Goal: Transaction & Acquisition: Purchase product/service

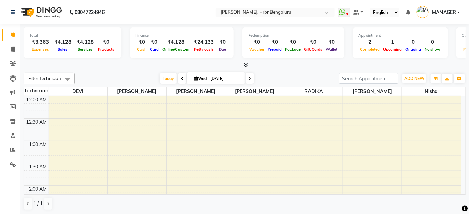
scroll to position [750, 0]
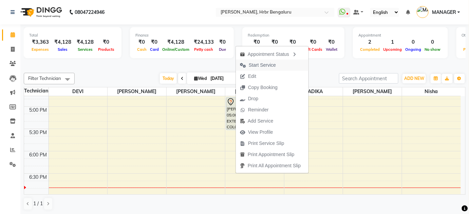
click at [264, 66] on span "Start Service" at bounding box center [262, 65] width 27 height 7
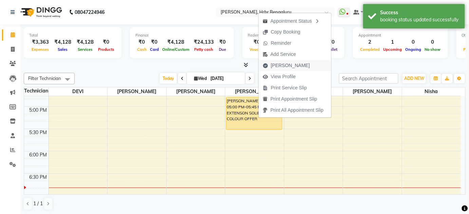
click at [286, 67] on span "[PERSON_NAME]" at bounding box center [290, 65] width 39 height 7
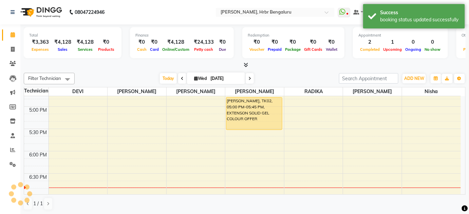
select select "service"
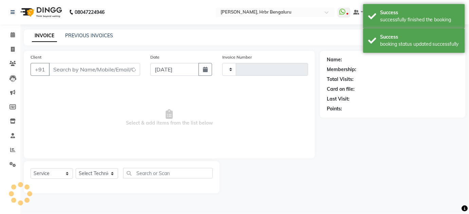
type input "1049"
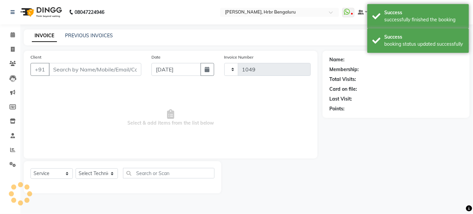
select select "3771"
type input "99******78"
select select "84501"
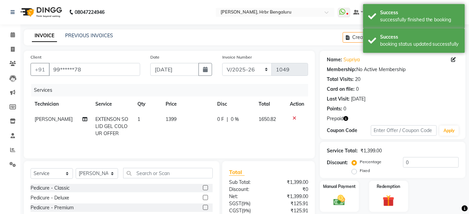
click at [41, 119] on span "[PERSON_NAME]" at bounding box center [54, 119] width 38 height 6
select select "84501"
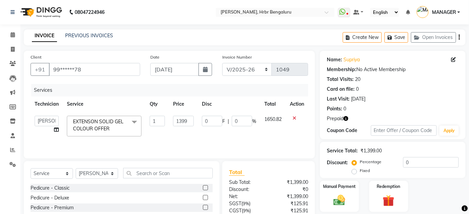
click at [86, 125] on span "EXTENSON SOLID GEL COLOUR OFFER x" at bounding box center [101, 125] width 60 height 15
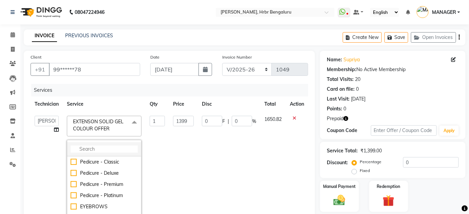
click at [92, 146] on input "multiselect-search" at bounding box center [104, 149] width 67 height 7
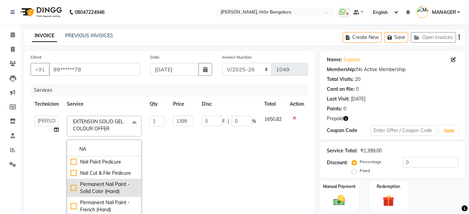
type input "NA"
click at [91, 183] on div "Permanent Nail Paint - Solid Color (Hand)" at bounding box center [104, 188] width 67 height 14
checkbox input "true"
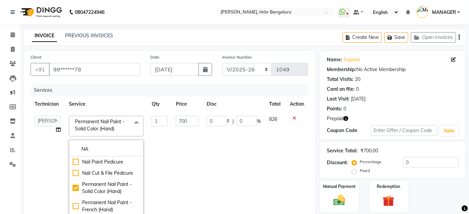
click at [209, 164] on td "0 F | 0 %" at bounding box center [233, 170] width 62 height 116
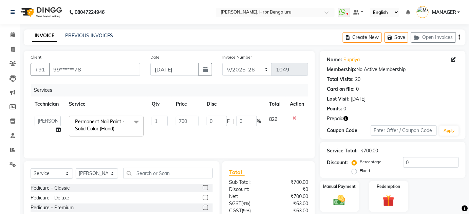
scroll to position [57, 0]
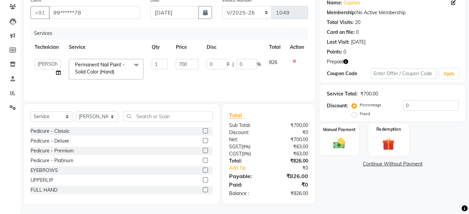
click at [389, 142] on img at bounding box center [388, 144] width 20 height 15
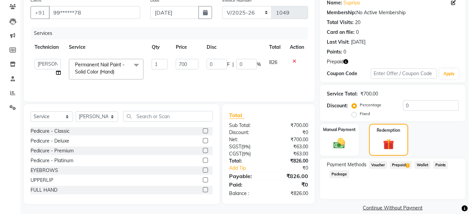
click at [398, 165] on span "Prepaid 1" at bounding box center [401, 165] width 22 height 8
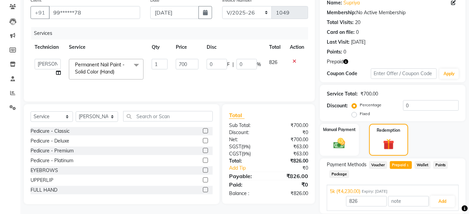
scroll to position [80, 0]
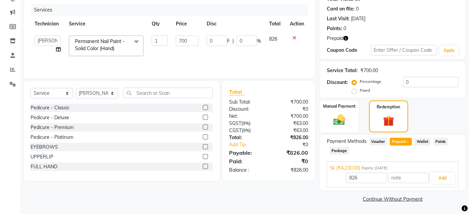
click at [344, 37] on icon "button" at bounding box center [345, 38] width 5 height 5
click at [187, 41] on input "700" at bounding box center [187, 41] width 23 height 11
type input "7"
type input "3"
type input "70"
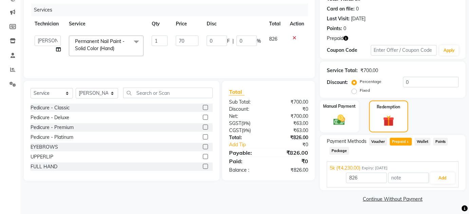
type input "4230"
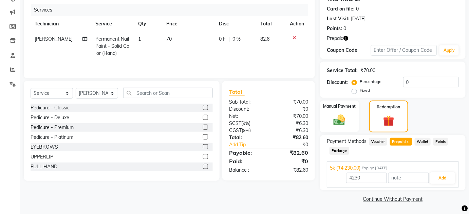
click at [162, 39] on td "70" at bounding box center [188, 46] width 52 height 29
select select "84501"
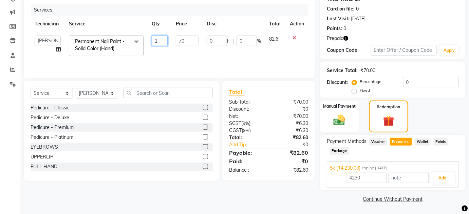
click at [160, 39] on input "1" at bounding box center [160, 41] width 16 height 11
type input "5"
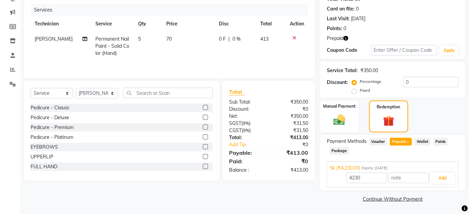
click at [156, 60] on div "Services Technician Service Qty Price Disc Total Action RITESH Permanent Nail P…" at bounding box center [169, 38] width 277 height 68
click at [141, 93] on input "text" at bounding box center [168, 93] width 90 height 11
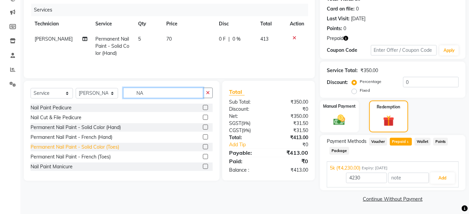
type input "NA"
click at [87, 151] on div "Permanent Nail Paint - Solid Color (Toes)" at bounding box center [75, 147] width 88 height 7
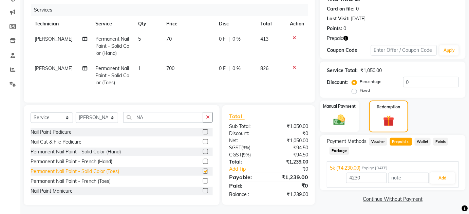
checkbox input "false"
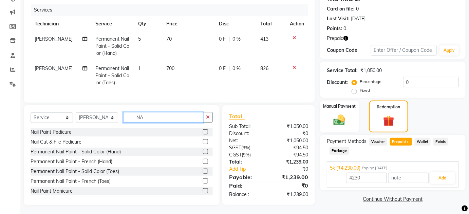
click at [149, 123] on input "NA" at bounding box center [163, 117] width 80 height 11
type input "N"
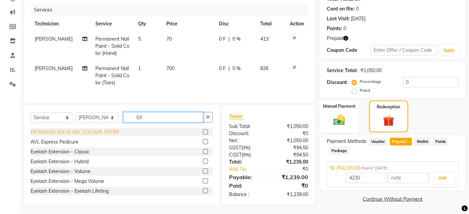
type input "EX"
click at [82, 136] on div "EXTENSON SOLID GEL COLOUR OFFER" at bounding box center [75, 132] width 88 height 7
checkbox input "false"
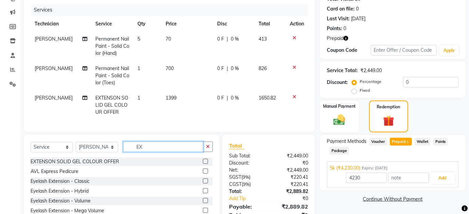
click at [172, 152] on input "EX" at bounding box center [163, 147] width 80 height 11
type input "E"
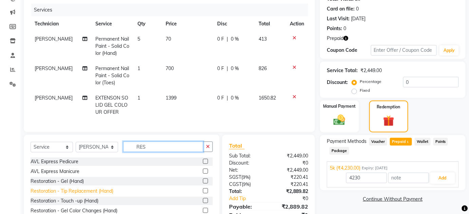
type input "RES"
click at [95, 195] on div "Restoration - Tip Replacement (Hand)" at bounding box center [72, 191] width 83 height 7
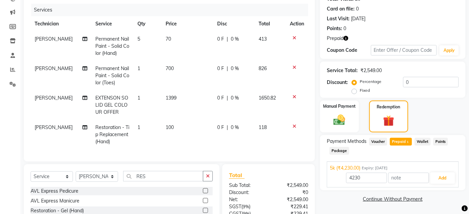
checkbox input "false"
click at [292, 97] on icon at bounding box center [294, 97] width 4 height 5
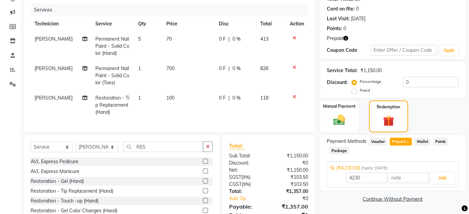
click at [153, 99] on td "1" at bounding box center [148, 105] width 28 height 29
select select "84501"
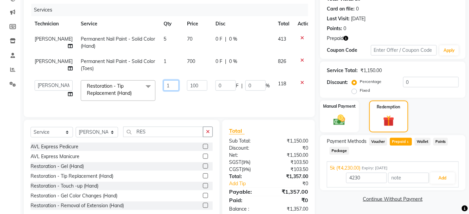
click at [163, 89] on input "1" at bounding box center [170, 85] width 15 height 11
type input "2"
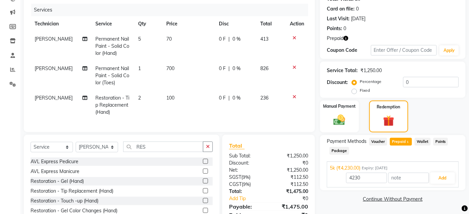
click at [159, 96] on td "2" at bounding box center [148, 105] width 28 height 29
select select "84501"
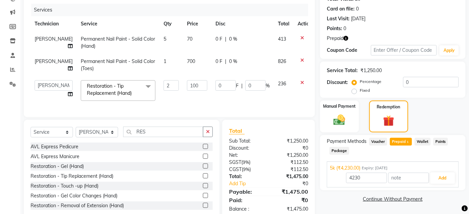
scroll to position [100, 0]
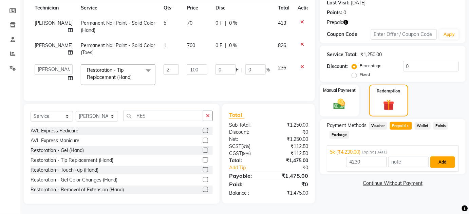
click at [439, 157] on button "Add" at bounding box center [442, 163] width 25 height 12
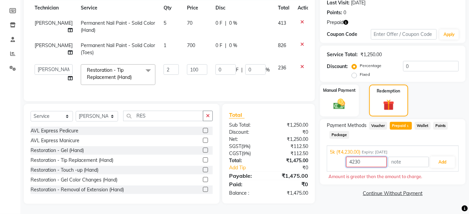
click at [364, 157] on input "4230" at bounding box center [366, 162] width 41 height 11
type input "4"
type input "1475"
click at [440, 162] on button "Add" at bounding box center [442, 163] width 25 height 12
click at [449, 157] on button "Add" at bounding box center [442, 163] width 25 height 12
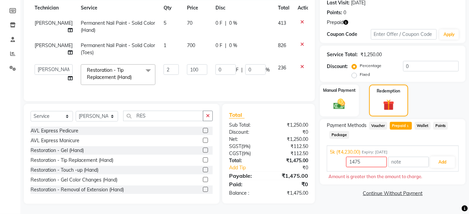
click at [374, 122] on span "Voucher" at bounding box center [378, 126] width 18 height 8
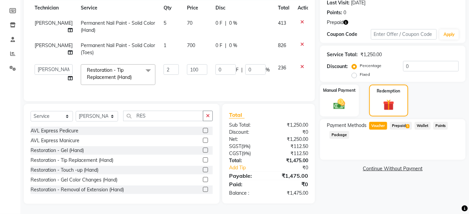
click at [395, 122] on div "Prepaid 1" at bounding box center [399, 126] width 25 height 9
click at [395, 122] on span "Prepaid 1" at bounding box center [401, 126] width 22 height 8
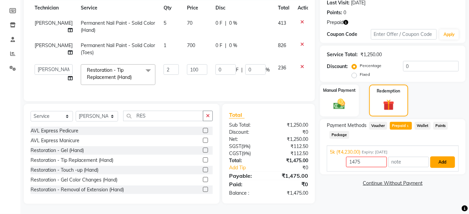
click at [443, 157] on button "Add" at bounding box center [442, 163] width 25 height 12
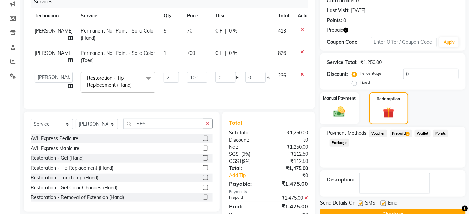
scroll to position [114, 0]
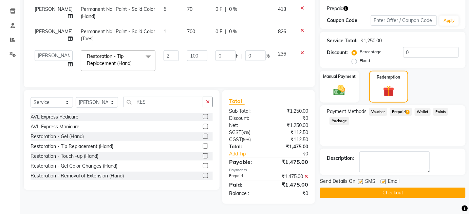
click at [398, 188] on button "Checkout" at bounding box center [392, 193] width 145 height 11
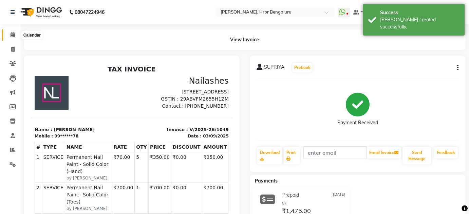
click at [13, 35] on icon at bounding box center [13, 34] width 4 height 5
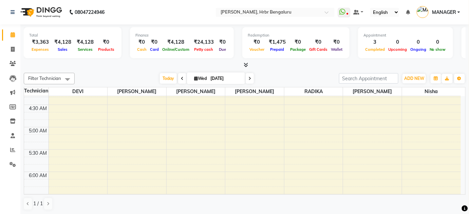
scroll to position [187, 0]
click at [12, 49] on icon at bounding box center [13, 49] width 4 height 5
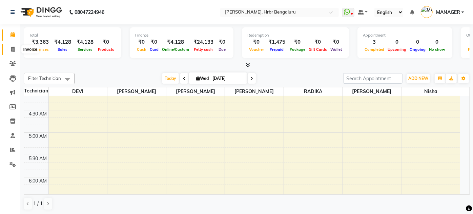
select select "3771"
select select "service"
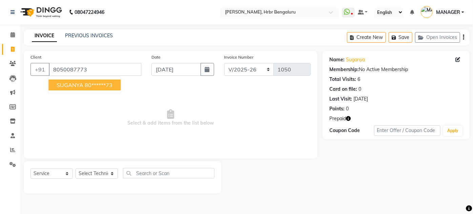
click at [97, 85] on ngb-highlight "80******73" at bounding box center [99, 85] width 28 height 7
type input "80******73"
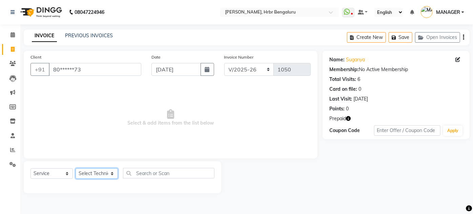
click at [88, 175] on select "Select Technician DEVI HIMANSHU jyothi KEVIN MANAGER nisha RADIKA RITESH" at bounding box center [97, 174] width 42 height 11
select select "77431"
click at [76, 169] on select "Select Technician DEVI HIMANSHU jyothi KEVIN MANAGER nisha RADIKA RITESH" at bounding box center [97, 174] width 42 height 11
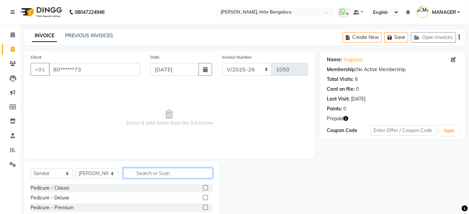
click at [153, 172] on input "text" at bounding box center [168, 173] width 90 height 11
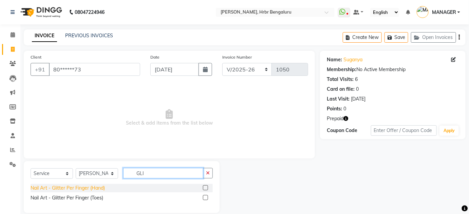
type input "GLI"
click at [53, 189] on div "Nail Art - Glitter Per Finger (Hand)" at bounding box center [68, 188] width 74 height 7
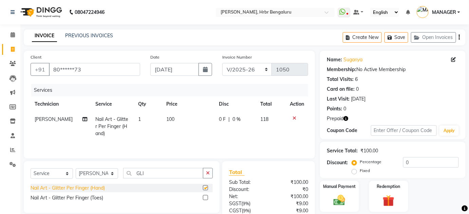
checkbox input "false"
click at [60, 197] on div "Nail Art - Glitter Per Finger (Toes)" at bounding box center [67, 198] width 73 height 7
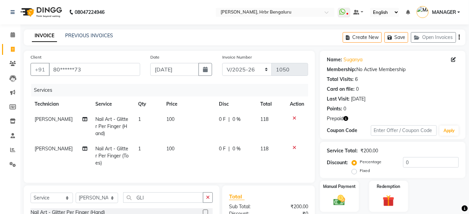
checkbox input "false"
click at [188, 116] on td "100" at bounding box center [188, 126] width 52 height 29
select select "77431"
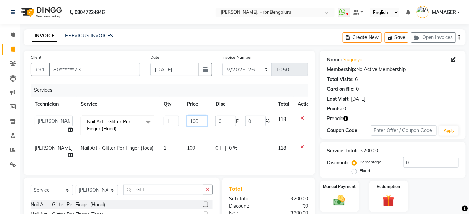
click at [191, 119] on input "100" at bounding box center [197, 121] width 20 height 11
type input "1000"
click at [186, 151] on td "100" at bounding box center [197, 152] width 28 height 22
select select "77431"
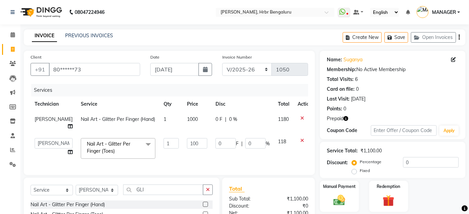
click at [186, 151] on td "100" at bounding box center [197, 148] width 28 height 29
click at [192, 142] on input "100" at bounding box center [197, 143] width 20 height 11
type input "1000"
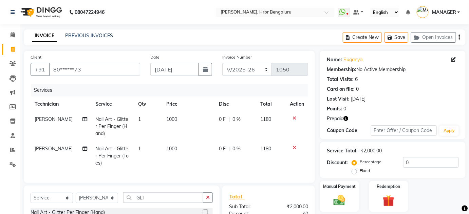
click at [186, 156] on td "1000" at bounding box center [188, 155] width 52 height 29
select select "77431"
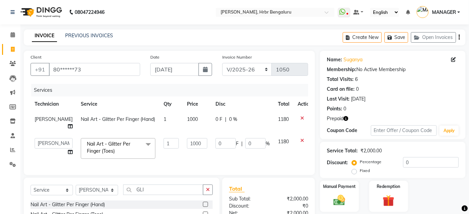
scroll to position [78, 0]
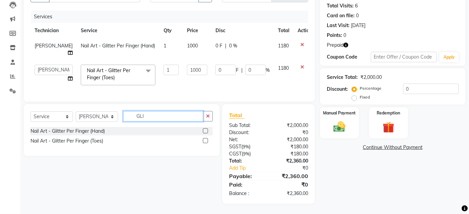
click at [152, 120] on input "GLI" at bounding box center [163, 116] width 80 height 11
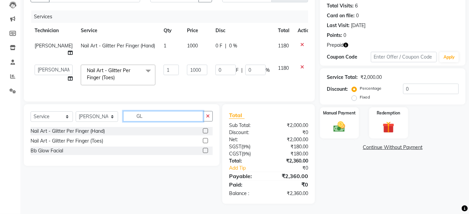
type input "G"
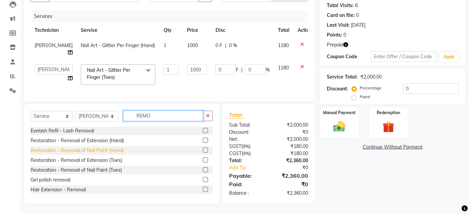
type input "REMO"
click at [79, 154] on div "Restoration - Removal of Nail Paint (Hand)" at bounding box center [77, 150] width 93 height 7
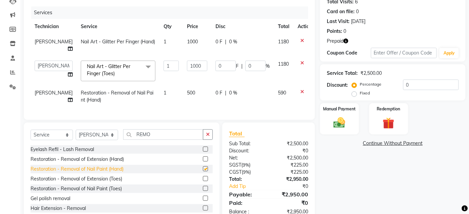
checkbox input "false"
click at [97, 193] on div "Restoration - Removal of Nail Paint (Toes)" at bounding box center [122, 189] width 182 height 8
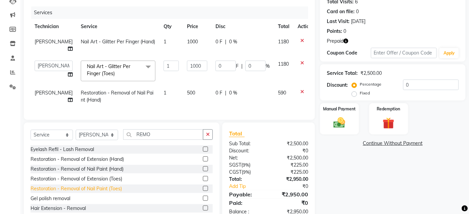
click at [96, 193] on div "Restoration - Removal of Nail Paint (Toes)" at bounding box center [76, 188] width 91 height 7
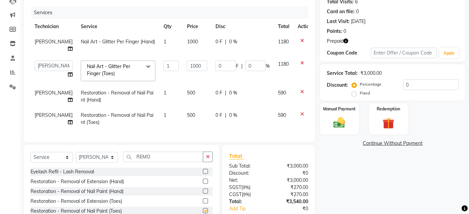
checkbox input "false"
click at [183, 100] on td "500" at bounding box center [197, 96] width 28 height 22
select select "77431"
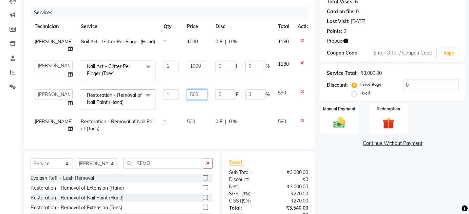
click at [187, 91] on input "500" at bounding box center [197, 95] width 20 height 11
type input "5"
type input "0"
click at [183, 123] on td "500" at bounding box center [197, 125] width 28 height 22
select select "77431"
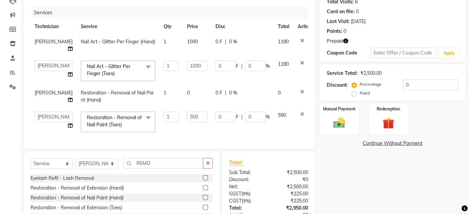
click at [183, 123] on td "500" at bounding box center [197, 122] width 28 height 29
drag, startPoint x: 182, startPoint y: 123, endPoint x: 183, endPoint y: 115, distance: 8.2
click at [183, 115] on td "500" at bounding box center [197, 122] width 28 height 29
click at [187, 115] on input "500" at bounding box center [197, 117] width 20 height 11
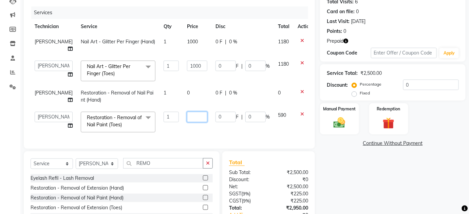
type input "0"
click at [184, 134] on div "Services Technician Service Qty Price Disc Total Action KEVIN Nail Art - Glitte…" at bounding box center [169, 74] width 277 height 136
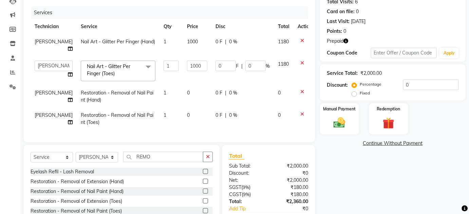
scroll to position [123, 0]
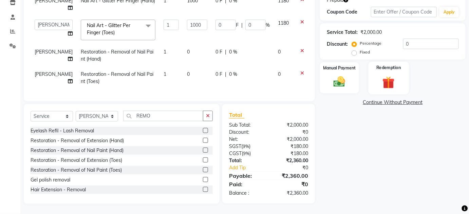
click at [386, 67] on div "Redemption" at bounding box center [388, 78] width 40 height 33
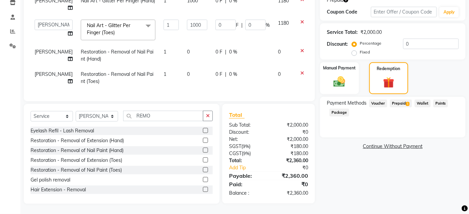
click at [399, 100] on span "Prepaid 1" at bounding box center [401, 104] width 22 height 8
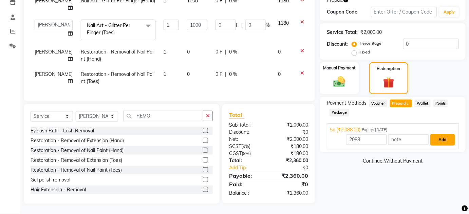
click at [440, 134] on button "Add" at bounding box center [442, 140] width 25 height 12
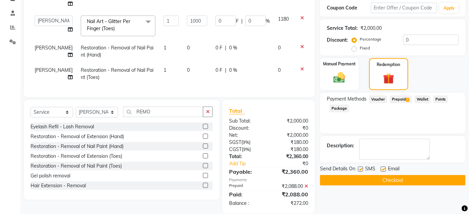
scroll to position [136, 0]
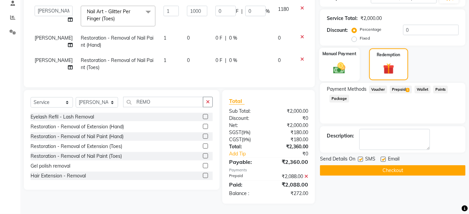
click at [334, 67] on img at bounding box center [339, 68] width 20 height 14
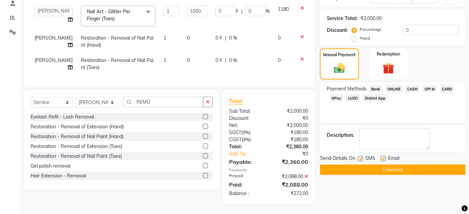
click at [393, 86] on span "ONLINE" at bounding box center [394, 89] width 18 height 8
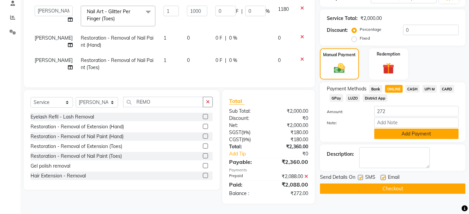
click at [400, 129] on button "Add Payment" at bounding box center [416, 134] width 84 height 11
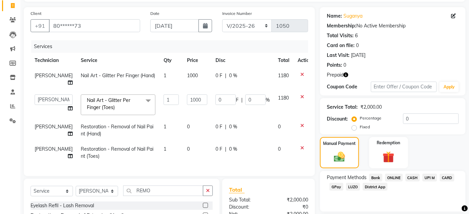
scroll to position [144, 0]
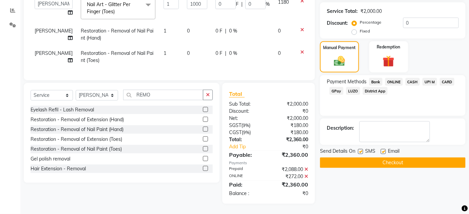
click at [382, 160] on button "Checkout" at bounding box center [392, 163] width 145 height 11
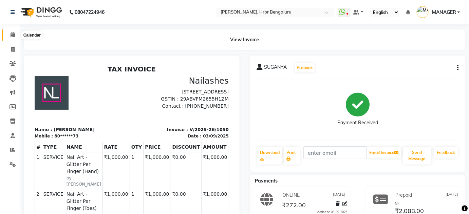
click at [12, 37] on icon at bounding box center [13, 34] width 4 height 5
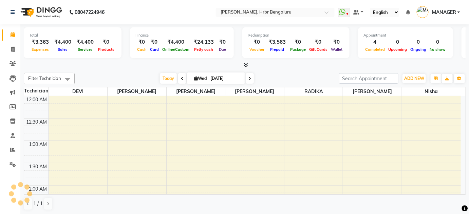
scroll to position [840, 0]
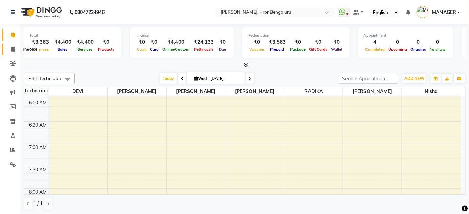
click at [12, 49] on icon at bounding box center [13, 49] width 4 height 5
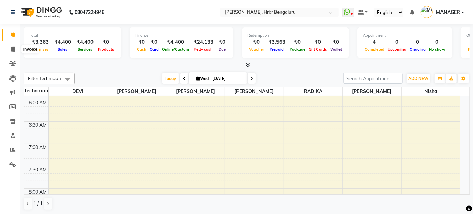
select select "3771"
select select "service"
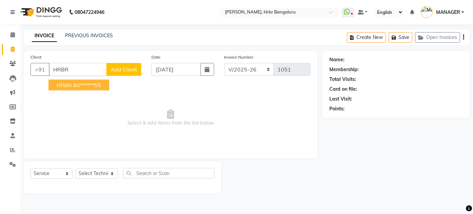
click at [75, 83] on ngb-highlight "80******55" at bounding box center [87, 85] width 28 height 7
type input "80******55"
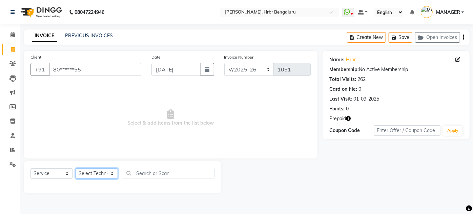
click at [82, 174] on select "Select Technician [PERSON_NAME] [PERSON_NAME] MANAGER [PERSON_NAME]" at bounding box center [97, 174] width 42 height 11
select select "84501"
click at [76, 169] on select "Select Technician [PERSON_NAME] [PERSON_NAME] MANAGER [PERSON_NAME]" at bounding box center [97, 174] width 42 height 11
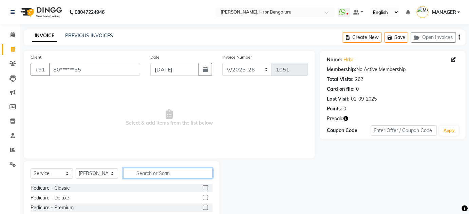
click at [153, 173] on input "text" at bounding box center [168, 173] width 90 height 11
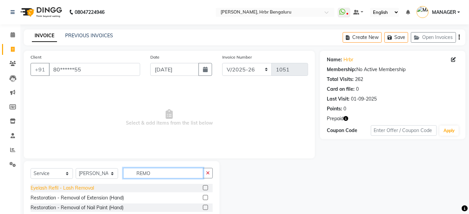
type input "REMO"
click at [78, 186] on div "Eyelash Refil - Lash Removal" at bounding box center [62, 188] width 63 height 7
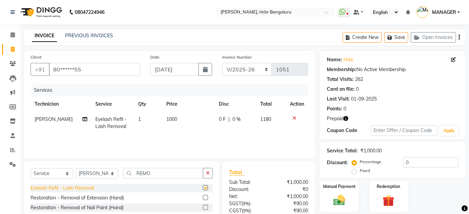
checkbox input "false"
click at [173, 129] on td "1000" at bounding box center [188, 123] width 52 height 22
select select "84501"
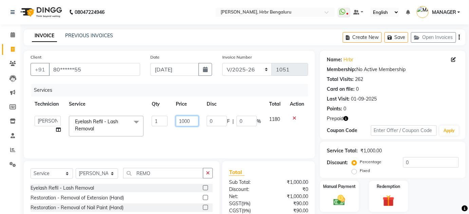
click at [190, 122] on input "1000" at bounding box center [187, 121] width 23 height 11
type input "1"
type input "400"
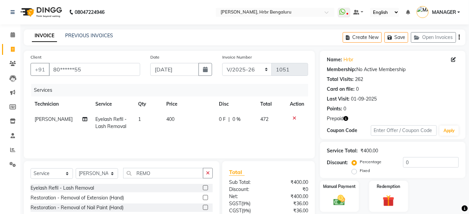
click at [194, 141] on div "Services Technician Service Qty Price Disc Total Action RITESH Eyelash Refil - …" at bounding box center [169, 118] width 277 height 68
click at [180, 119] on td "400" at bounding box center [188, 123] width 52 height 22
select select "84501"
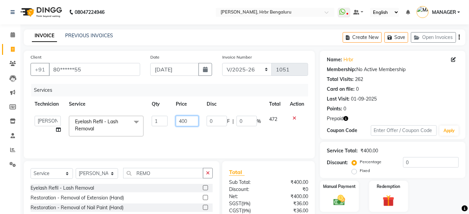
click at [193, 119] on input "400" at bounding box center [187, 121] width 23 height 11
type input "450"
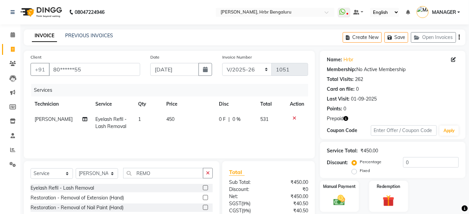
click at [190, 135] on div "Services Technician Service Qty Price Disc Total Action RITESH Eyelash Refil - …" at bounding box center [169, 118] width 277 height 68
click at [182, 122] on td "450" at bounding box center [188, 123] width 52 height 22
select select "84501"
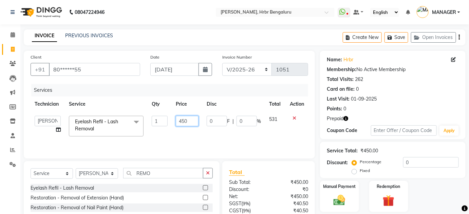
click at [192, 119] on input "450" at bounding box center [187, 121] width 23 height 11
type input "420"
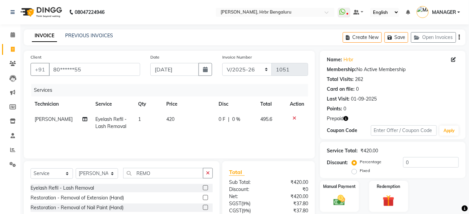
click at [195, 131] on td "420" at bounding box center [188, 123] width 52 height 22
select select "84501"
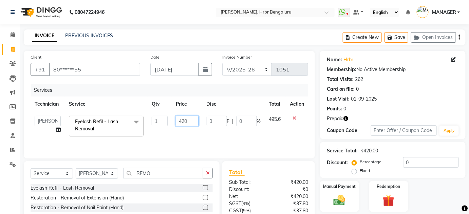
click at [188, 125] on input "420" at bounding box center [187, 121] width 23 height 11
type input "415"
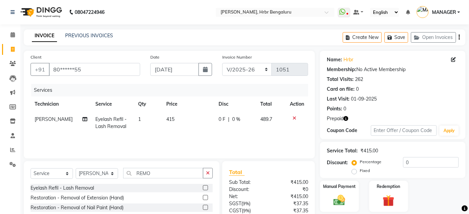
click at [187, 137] on div "Services Technician Service Qty Price Disc Total Action RITESH Eyelash Refil - …" at bounding box center [169, 118] width 277 height 68
click at [181, 124] on td "415" at bounding box center [188, 123] width 52 height 22
select select "84501"
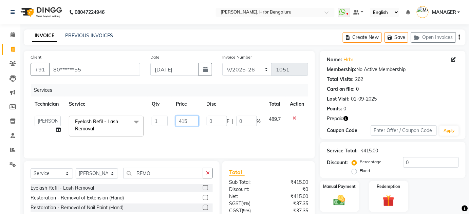
click at [195, 117] on input "415" at bounding box center [187, 121] width 23 height 11
type input "420"
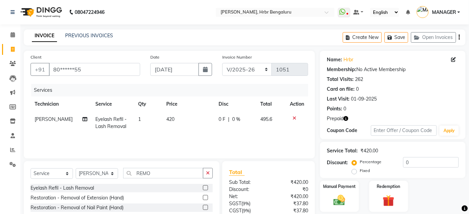
click at [187, 142] on div "Services Technician Service Qty Price Disc Total Action RITESH Eyelash Refil - …" at bounding box center [169, 118] width 277 height 68
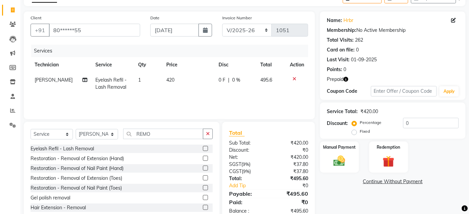
scroll to position [57, 0]
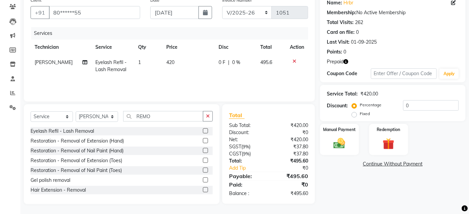
click at [359, 115] on label "Fixed" at bounding box center [364, 114] width 10 height 6
click at [354, 115] on input "Fixed" at bounding box center [355, 114] width 5 height 5
radio input "true"
click at [418, 106] on input "0" at bounding box center [431, 105] width 56 height 11
type input "5.60"
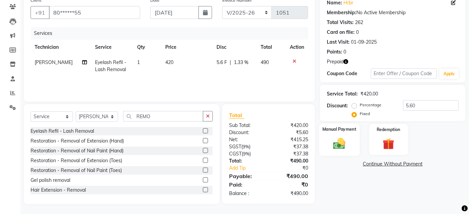
click at [345, 144] on img at bounding box center [339, 144] width 20 height 14
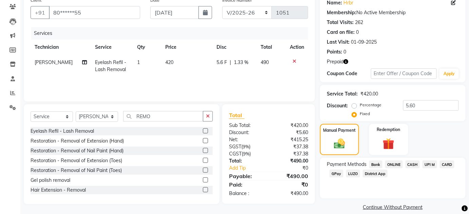
click at [449, 163] on span "CARD" at bounding box center [446, 165] width 15 height 8
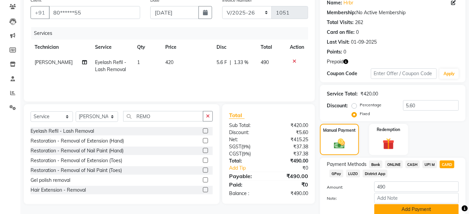
click at [404, 208] on button "Add Payment" at bounding box center [416, 209] width 84 height 11
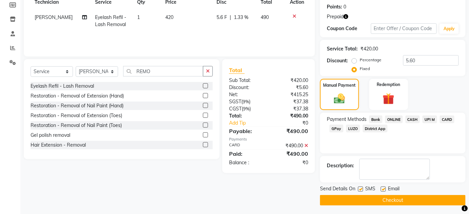
scroll to position [103, 0]
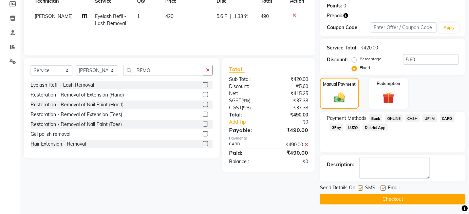
click at [380, 199] on button "Checkout" at bounding box center [392, 199] width 145 height 11
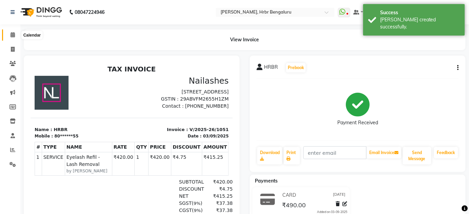
click at [12, 34] on icon at bounding box center [13, 34] width 4 height 5
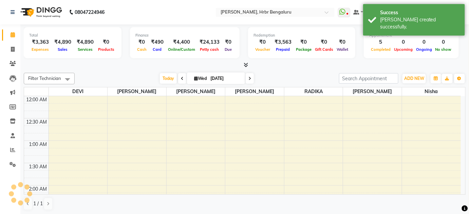
scroll to position [265, 0]
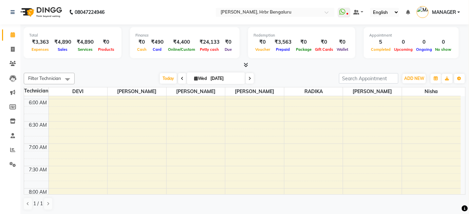
click at [245, 65] on icon at bounding box center [246, 64] width 4 height 5
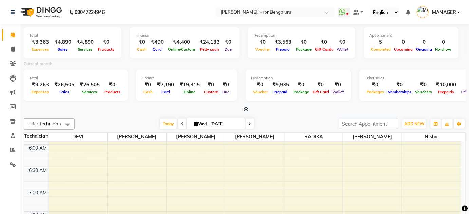
click at [245, 109] on icon at bounding box center [246, 108] width 4 height 5
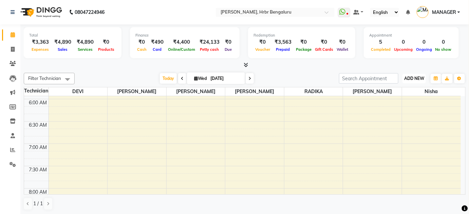
click at [408, 77] on span "ADD NEW" at bounding box center [414, 78] width 20 height 5
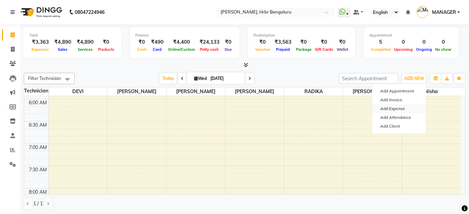
click at [394, 110] on link "Add Expense" at bounding box center [399, 108] width 54 height 9
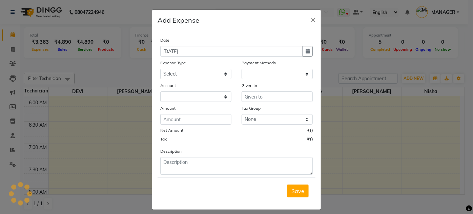
select select "1"
select select "1935"
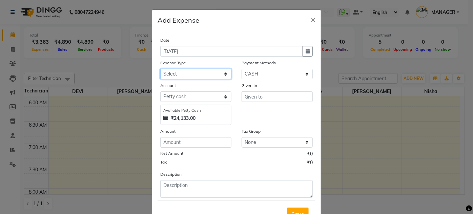
click at [200, 72] on select "Select acetone Advance Salary bank deposite BBMP Beauty products Bed charges BI…" at bounding box center [195, 74] width 71 height 11
select select "21438"
click at [160, 69] on select "Select acetone Advance Salary bank deposite BBMP Beauty products Bed charges BI…" at bounding box center [195, 74] width 71 height 11
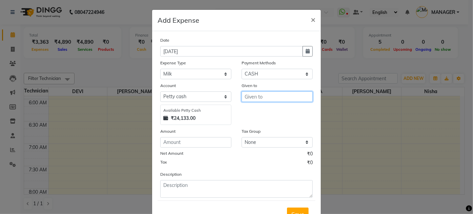
click at [280, 96] on input "text" at bounding box center [277, 97] width 71 height 11
type input "NIRMALA"
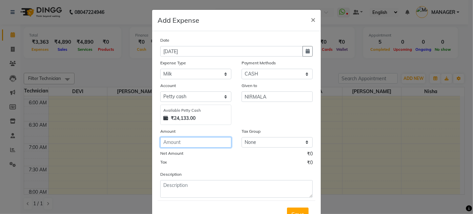
click at [206, 140] on input "number" at bounding box center [195, 142] width 71 height 11
click at [191, 145] on input "number" at bounding box center [195, 142] width 71 height 11
type input "190"
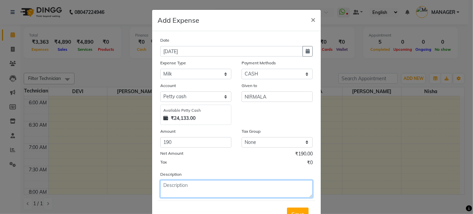
click at [204, 186] on textarea at bounding box center [236, 189] width 153 height 18
type textarea "MILK, TEA POWDER"
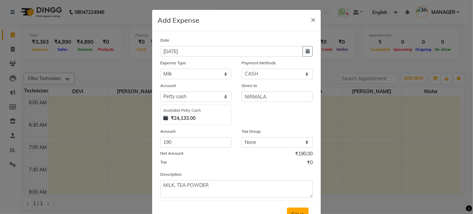
click at [295, 211] on span "Save" at bounding box center [298, 214] width 13 height 7
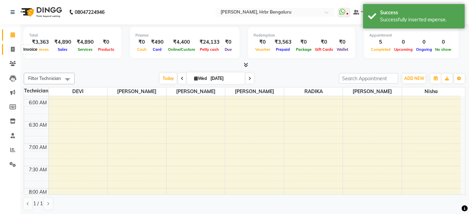
click at [12, 50] on icon at bounding box center [13, 49] width 4 height 5
select select "service"
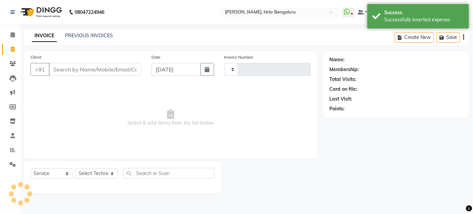
type input "1052"
select select "3771"
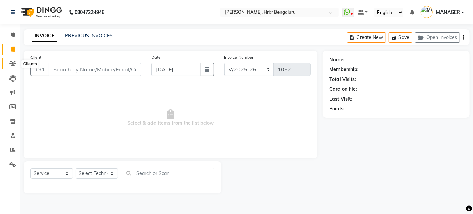
click at [13, 64] on icon at bounding box center [12, 63] width 6 height 5
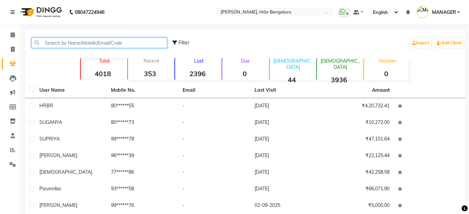
click at [57, 44] on input "text" at bounding box center [100, 43] width 136 height 11
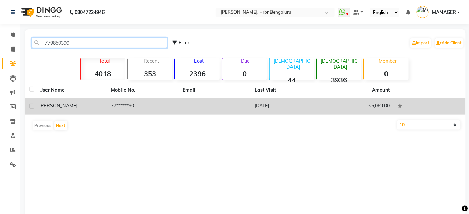
type input "779850399"
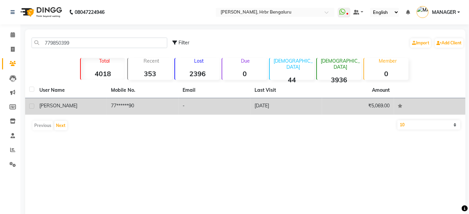
click at [122, 106] on td "77******90" at bounding box center [143, 106] width 72 height 17
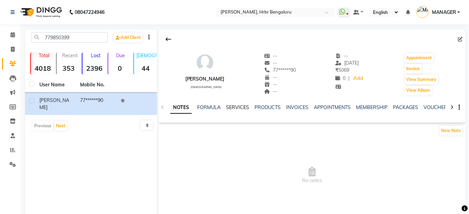
click at [239, 107] on link "SERVICES" at bounding box center [237, 107] width 23 height 6
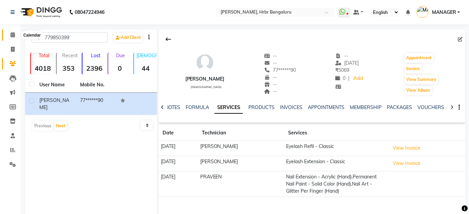
click at [11, 36] on icon at bounding box center [13, 34] width 4 height 5
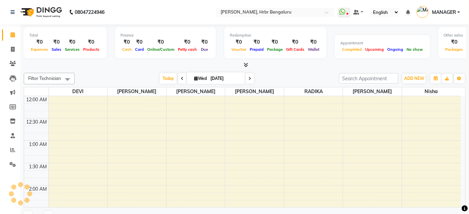
scroll to position [265, 0]
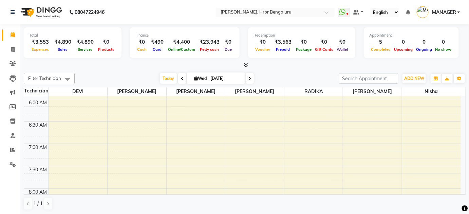
click at [198, 79] on span "Wed" at bounding box center [200, 78] width 16 height 5
select select "9"
select select "2025"
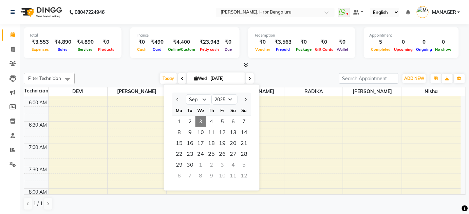
click at [181, 79] on icon at bounding box center [182, 79] width 3 height 4
type input "02-09-2025"
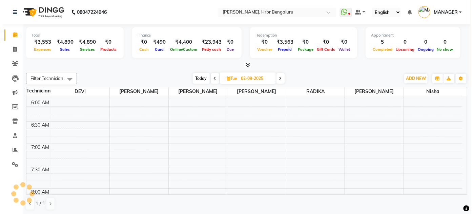
scroll to position [840, 0]
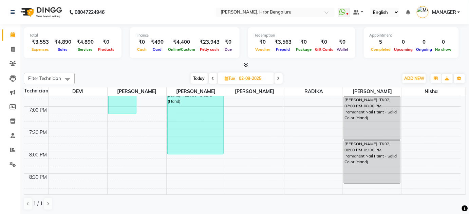
click at [242, 82] on input "02-09-2025" at bounding box center [254, 79] width 34 height 10
select select "9"
select select "2025"
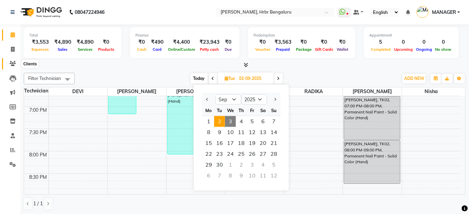
click at [13, 62] on icon at bounding box center [12, 63] width 6 height 5
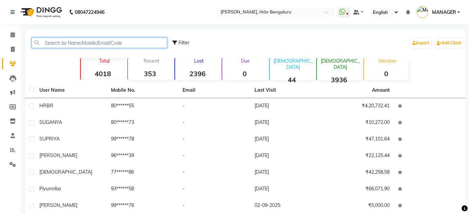
click at [52, 44] on input "text" at bounding box center [100, 43] width 136 height 11
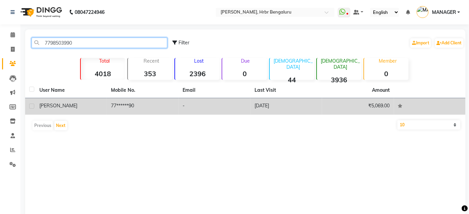
type input "7798503990"
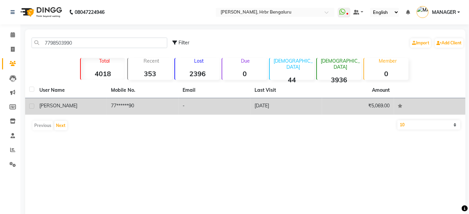
click at [117, 98] on td "77******90" at bounding box center [143, 106] width 72 height 17
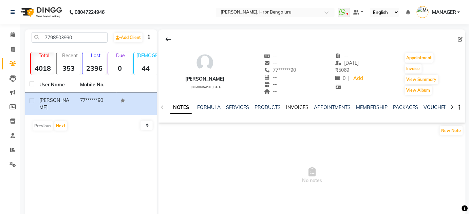
click at [295, 107] on link "INVOICES" at bounding box center [297, 107] width 22 height 6
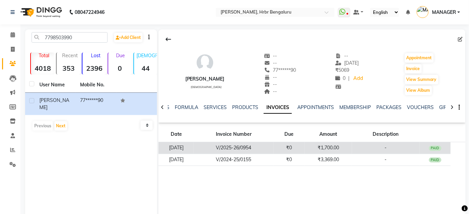
click at [346, 150] on td "₹1,700.00" at bounding box center [327, 148] width 47 height 12
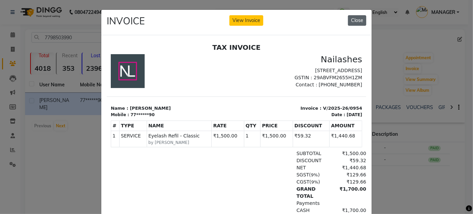
click at [350, 21] on button "Close" at bounding box center [357, 20] width 18 height 11
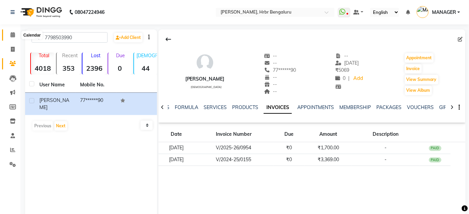
click at [13, 35] on icon at bounding box center [13, 34] width 4 height 5
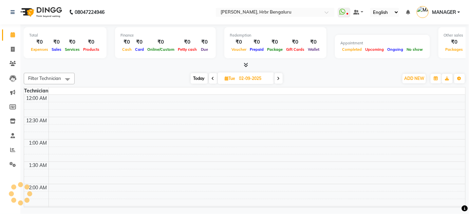
scroll to position [860, 0]
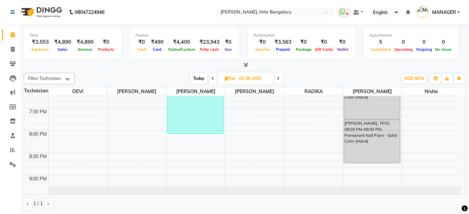
click at [279, 79] on icon at bounding box center [278, 79] width 3 height 4
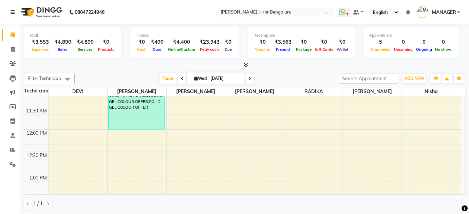
scroll to position [492, 0]
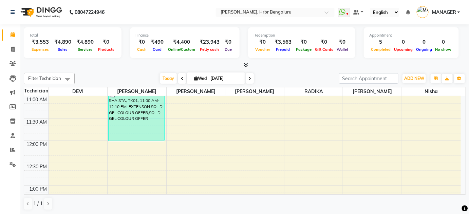
click at [249, 79] on icon at bounding box center [249, 79] width 3 height 4
type input "04-09-2025"
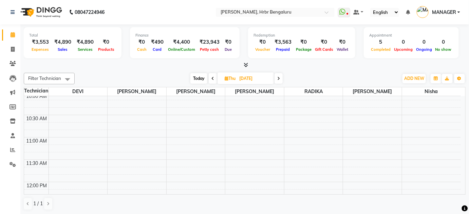
scroll to position [446, 0]
click at [252, 81] on input "04-09-2025" at bounding box center [254, 79] width 34 height 10
select select "9"
select select "2025"
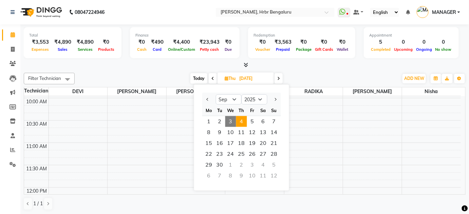
click at [301, 72] on div "Filter Technician Select All DEVI HIMANSHU jyothi KEVIN nisha RADIKA RITESH Tod…" at bounding box center [244, 141] width 441 height 143
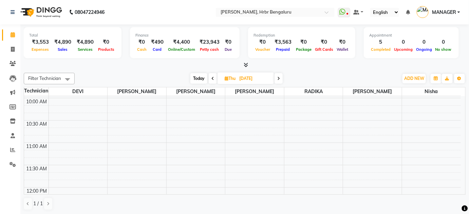
click at [199, 79] on span "Today" at bounding box center [198, 78] width 17 height 11
type input "[DATE]"
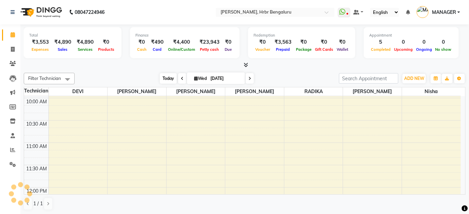
scroll to position [873, 0]
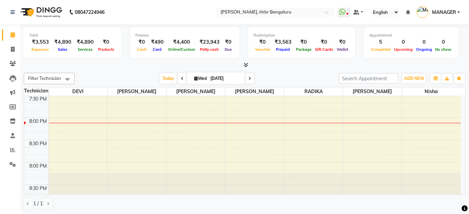
click at [245, 65] on icon at bounding box center [246, 64] width 4 height 5
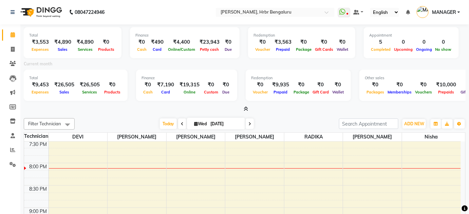
click at [247, 108] on icon at bounding box center [246, 108] width 4 height 5
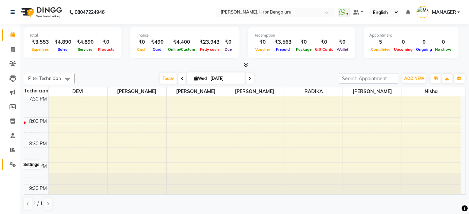
click at [10, 164] on icon at bounding box center [12, 164] width 6 height 5
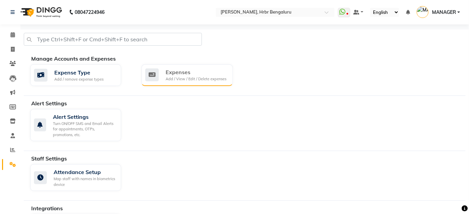
click at [173, 81] on div "Add / View / Edit / Delete expenses" at bounding box center [195, 79] width 61 height 6
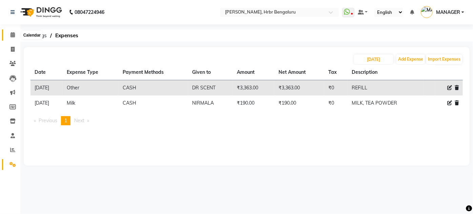
click at [11, 34] on icon at bounding box center [13, 34] width 4 height 5
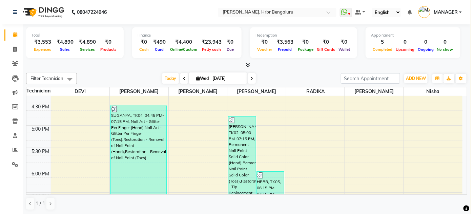
scroll to position [729, 0]
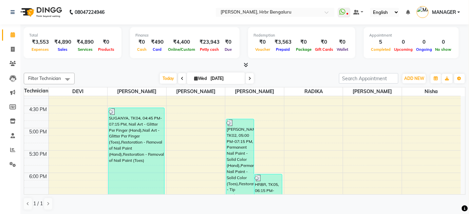
click at [229, 76] on input "[DATE]" at bounding box center [225, 79] width 34 height 10
select select "9"
select select "2025"
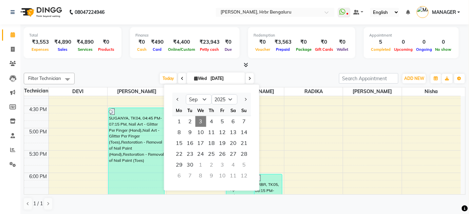
click at [274, 70] on div "Filter Technician Select All DEVI HIMANSHU jyothi KEVIN nisha RADIKA RITESH Tod…" at bounding box center [244, 141] width 441 height 143
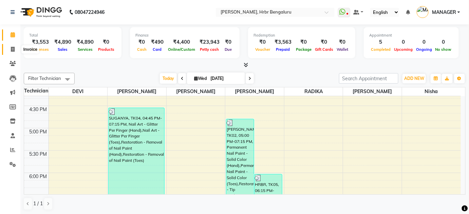
click at [15, 52] on span at bounding box center [13, 50] width 12 height 8
select select "3771"
select select "service"
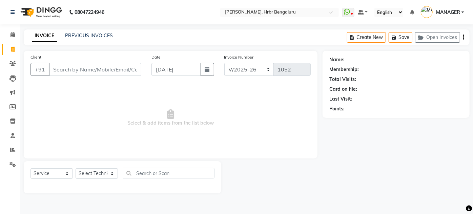
click at [83, 67] on input "Client" at bounding box center [95, 69] width 93 height 13
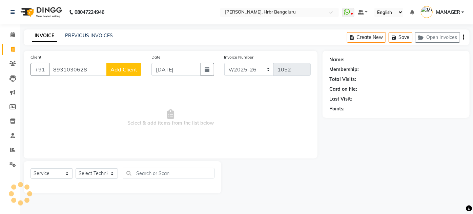
type input "8931030628"
click at [123, 71] on span "Add Client" at bounding box center [124, 69] width 27 height 7
select select "21"
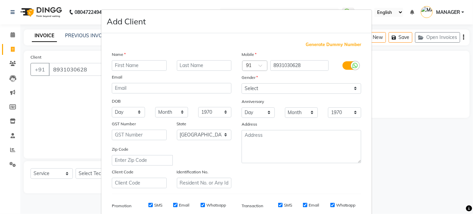
click at [131, 67] on input "text" at bounding box center [139, 65] width 55 height 11
type input "ATING"
click at [290, 88] on select "Select Male Female Other Prefer Not To Say" at bounding box center [302, 88] width 120 height 11
click at [242, 83] on select "Select Male Female Other Prefer Not To Say" at bounding box center [302, 88] width 120 height 11
drag, startPoint x: 274, startPoint y: 90, endPoint x: 273, endPoint y: 114, distance: 23.4
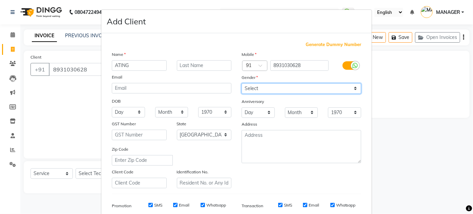
click at [273, 114] on div "Mobile Country Code × 91 8931030628 Gender Select Male Female Other Prefer Not …" at bounding box center [302, 120] width 130 height 138
select select "female"
click at [242, 83] on select "Select Male Female Other Prefer Not To Say" at bounding box center [302, 88] width 120 height 11
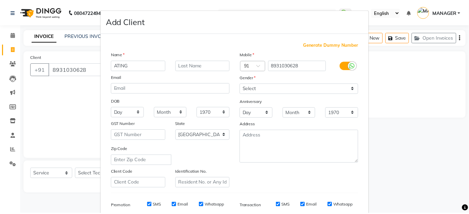
scroll to position [98, 0]
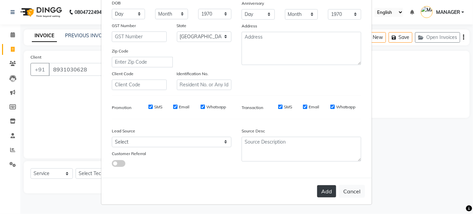
click at [322, 196] on button "Add" at bounding box center [326, 191] width 19 height 12
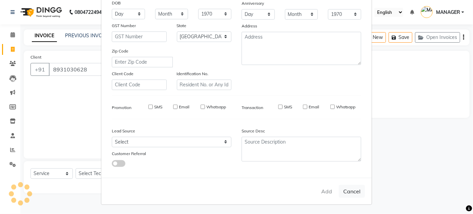
type input "89******28"
select select
select select "null"
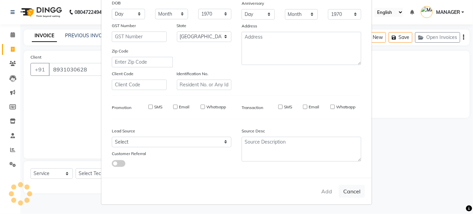
select select
checkbox input "false"
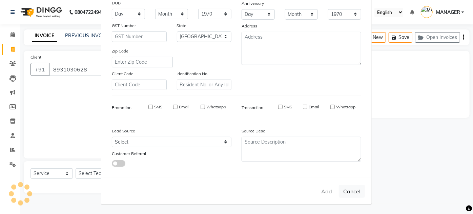
checkbox input "false"
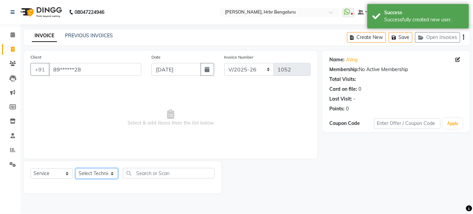
click at [94, 172] on select "Select Technician DEVI HIMANSHU jyothi KEVIN MANAGER nisha RADIKA RITESH" at bounding box center [97, 174] width 42 height 11
select select "77431"
click at [76, 169] on select "Select Technician DEVI HIMANSHU jyothi KEVIN MANAGER nisha RADIKA RITESH" at bounding box center [97, 174] width 42 height 11
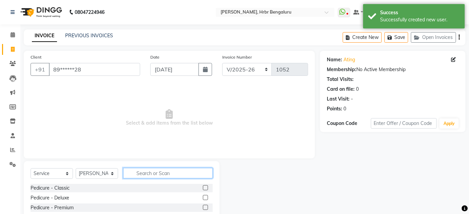
click at [159, 173] on input "text" at bounding box center [168, 173] width 90 height 11
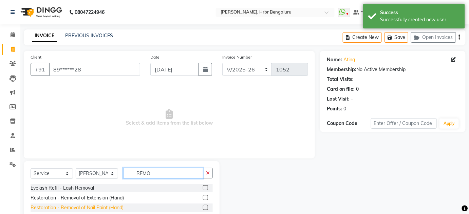
type input "REMO"
click at [83, 208] on div "Restoration - Removal of Nail Paint (Hand)" at bounding box center [77, 207] width 93 height 7
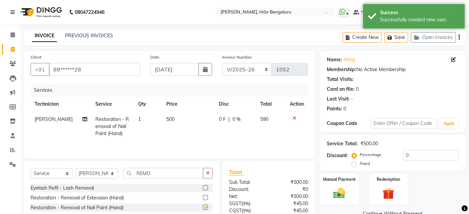
checkbox input "false"
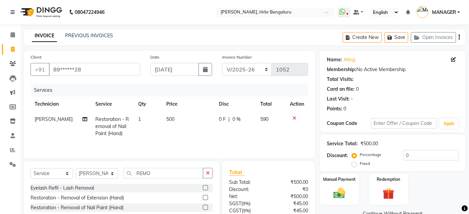
scroll to position [57, 0]
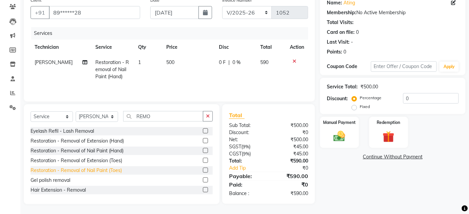
click at [82, 169] on div "Restoration - Removal of Nail Paint (Toes)" at bounding box center [76, 170] width 91 height 7
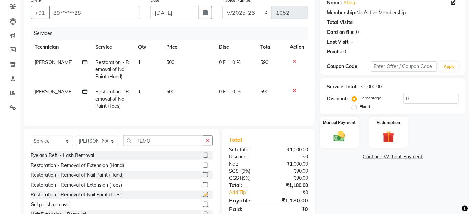
checkbox input "false"
click at [147, 143] on input "REMO" at bounding box center [163, 141] width 80 height 11
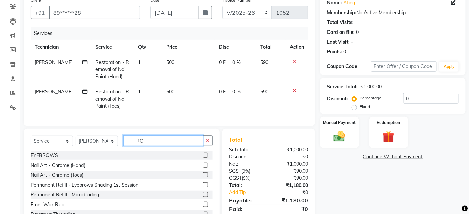
type input "O"
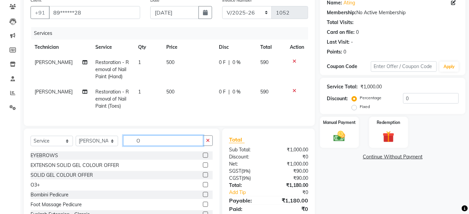
click at [147, 143] on input "O" at bounding box center [163, 141] width 80 height 11
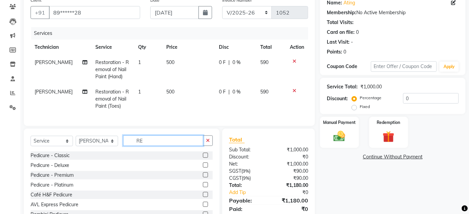
type input "R"
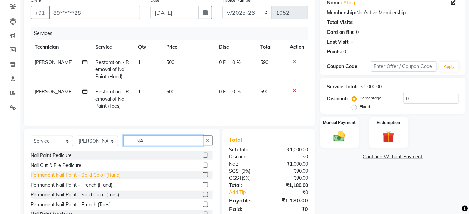
type input "NA"
click at [71, 179] on div "Permanent Nail Paint - Solid Color (Hand)" at bounding box center [76, 175] width 90 height 7
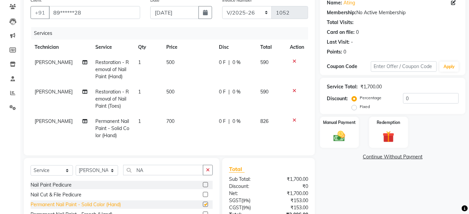
checkbox input "false"
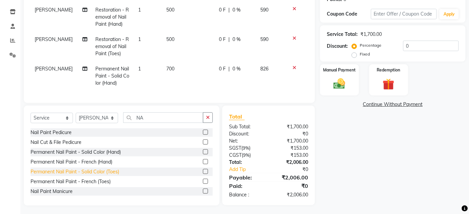
click at [61, 175] on div "Permanent Nail Paint - Solid Color (Toes)" at bounding box center [75, 172] width 88 height 7
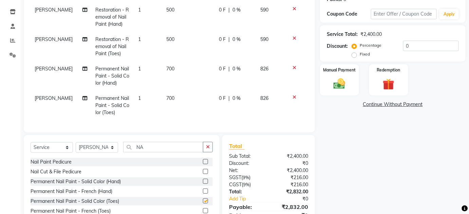
checkbox input "false"
click at [154, 151] on input "NA" at bounding box center [163, 147] width 80 height 11
type input "N"
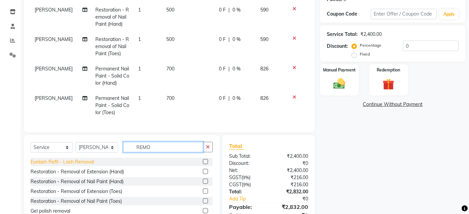
type input "REMO"
click at [86, 165] on div "Eyelash Refil - Lash Removal" at bounding box center [62, 162] width 63 height 7
checkbox input "false"
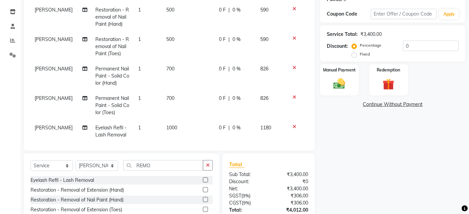
scroll to position [159, 0]
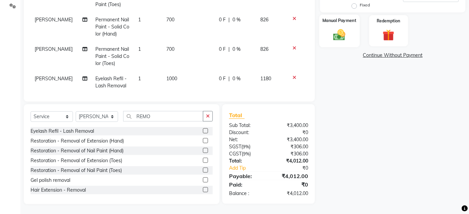
click at [341, 32] on img at bounding box center [339, 35] width 20 height 14
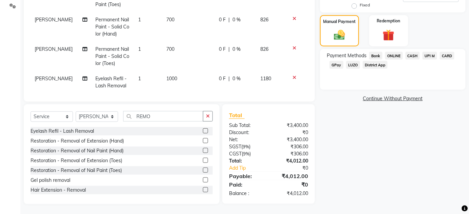
click at [391, 54] on span "ONLINE" at bounding box center [394, 56] width 18 height 8
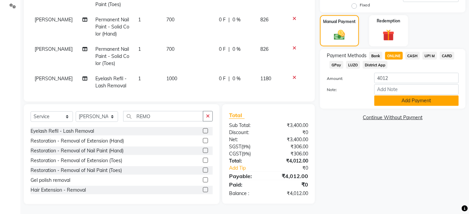
click at [416, 102] on button "Add Payment" at bounding box center [416, 101] width 84 height 11
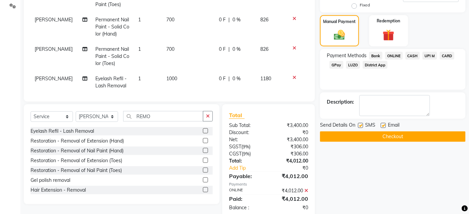
click at [438, 134] on button "Checkout" at bounding box center [392, 137] width 145 height 11
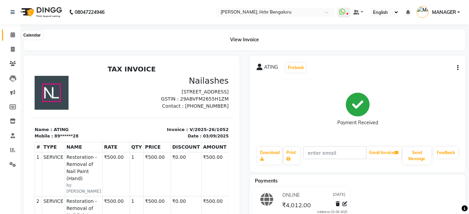
click at [12, 34] on icon at bounding box center [13, 34] width 4 height 5
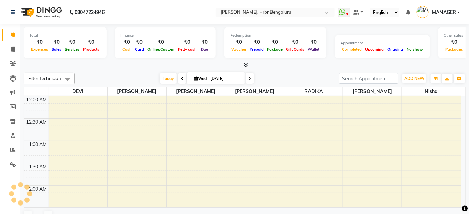
scroll to position [265, 0]
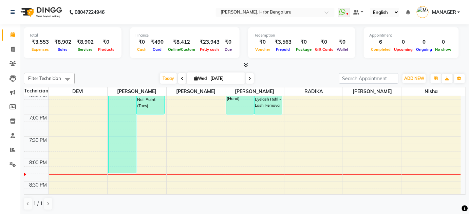
scroll to position [873, 0]
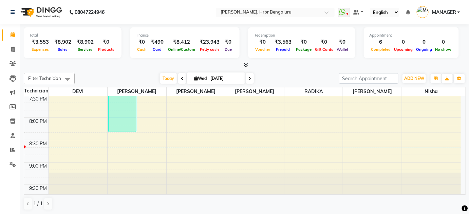
click at [246, 65] on icon at bounding box center [246, 64] width 4 height 5
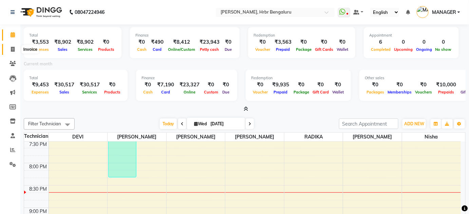
click at [12, 47] on icon at bounding box center [13, 49] width 4 height 5
select select "service"
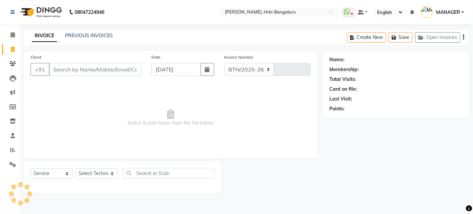
select select "3771"
type input "1053"
click at [73, 75] on input "Client" at bounding box center [95, 69] width 93 height 13
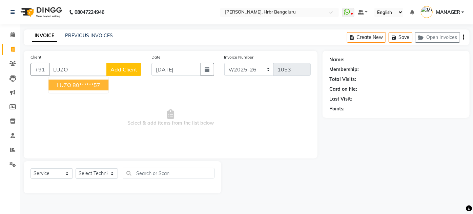
click at [72, 81] on button "LUZO 80******57" at bounding box center [78, 85] width 60 height 11
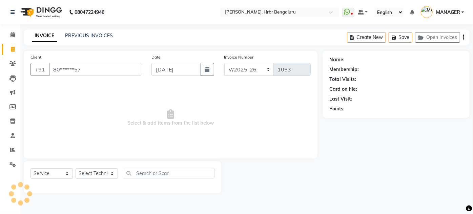
type input "80******57"
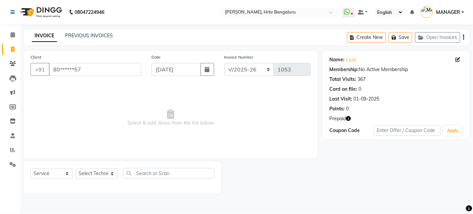
click at [350, 120] on icon "button" at bounding box center [348, 118] width 5 height 5
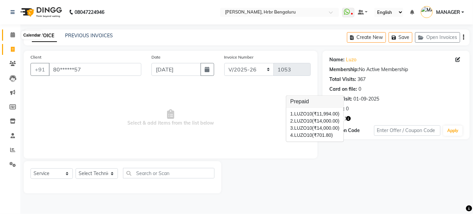
click at [14, 36] on icon at bounding box center [13, 34] width 4 height 5
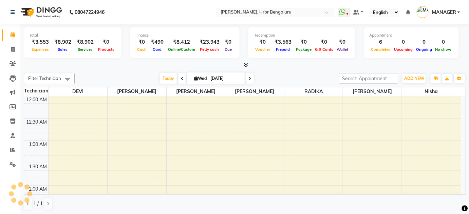
scroll to position [265, 0]
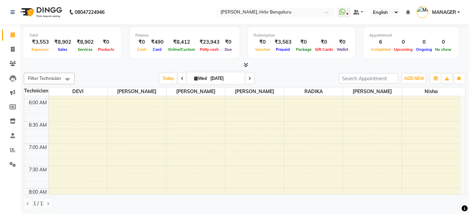
click at [245, 62] on icon at bounding box center [246, 64] width 4 height 5
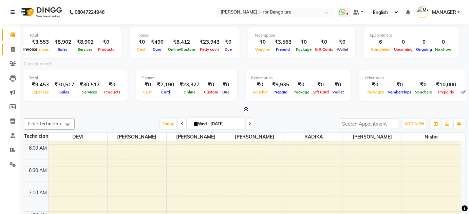
click at [13, 47] on icon at bounding box center [13, 49] width 4 height 5
select select "service"
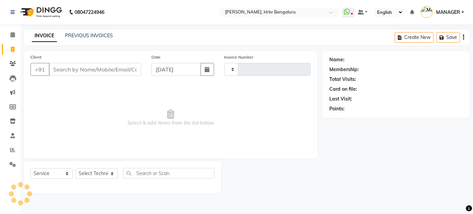
type input "1053"
select select "3771"
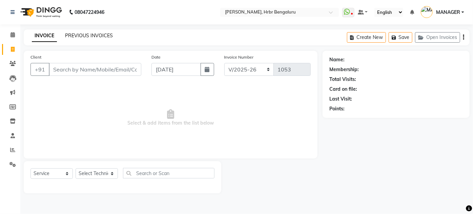
click at [93, 36] on link "PREVIOUS INVOICES" at bounding box center [89, 36] width 48 height 6
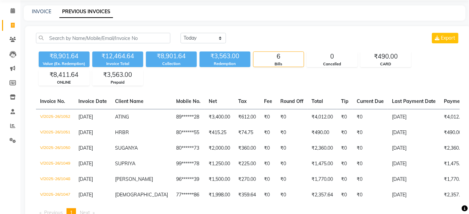
scroll to position [13, 0]
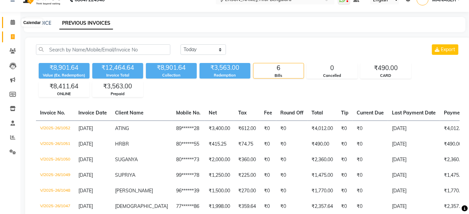
click at [13, 20] on icon at bounding box center [13, 22] width 4 height 5
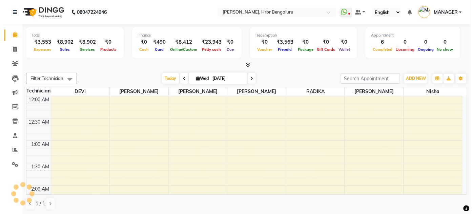
scroll to position [265, 0]
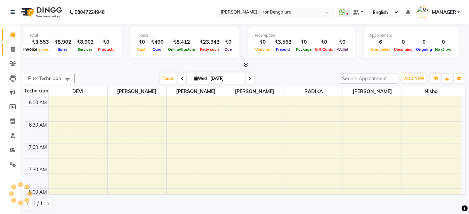
click at [14, 49] on icon at bounding box center [13, 49] width 4 height 5
select select "3771"
select select "service"
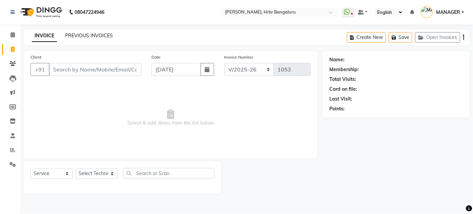
click at [88, 37] on link "PREVIOUS INVOICES" at bounding box center [89, 36] width 48 height 6
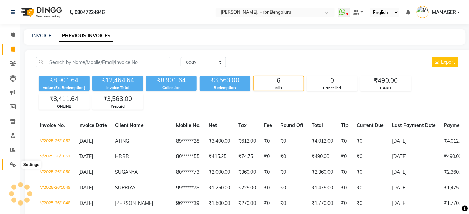
click at [12, 165] on icon at bounding box center [12, 164] width 6 height 5
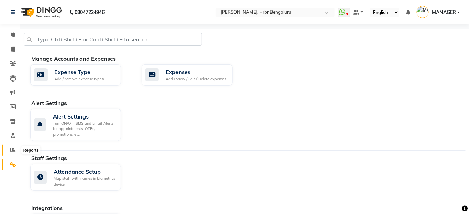
click at [13, 151] on icon at bounding box center [12, 149] width 5 height 5
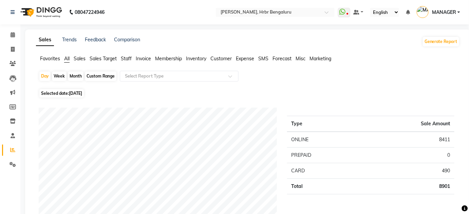
click at [229, 59] on span "Customer" at bounding box center [220, 59] width 21 height 6
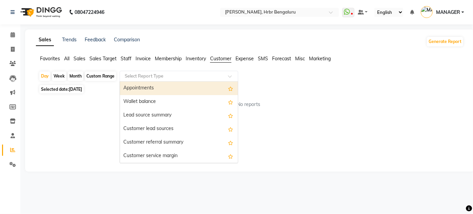
click at [231, 79] on span at bounding box center [232, 78] width 8 height 7
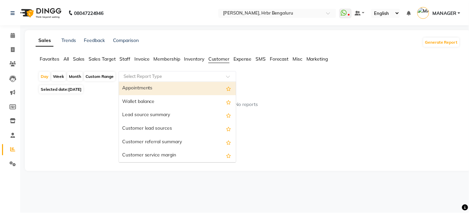
scroll to position [95, 0]
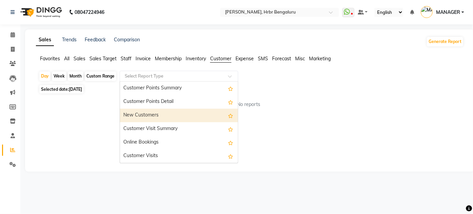
click at [179, 118] on div "New Customers" at bounding box center [179, 116] width 118 height 14
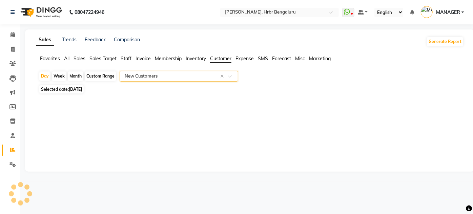
select select "csv"
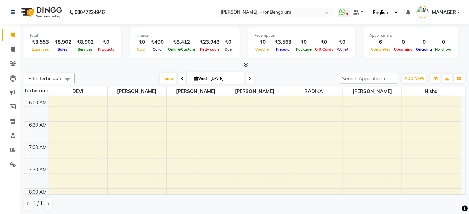
click at [245, 64] on icon at bounding box center [246, 64] width 4 height 5
